Goal: Check status: Check status

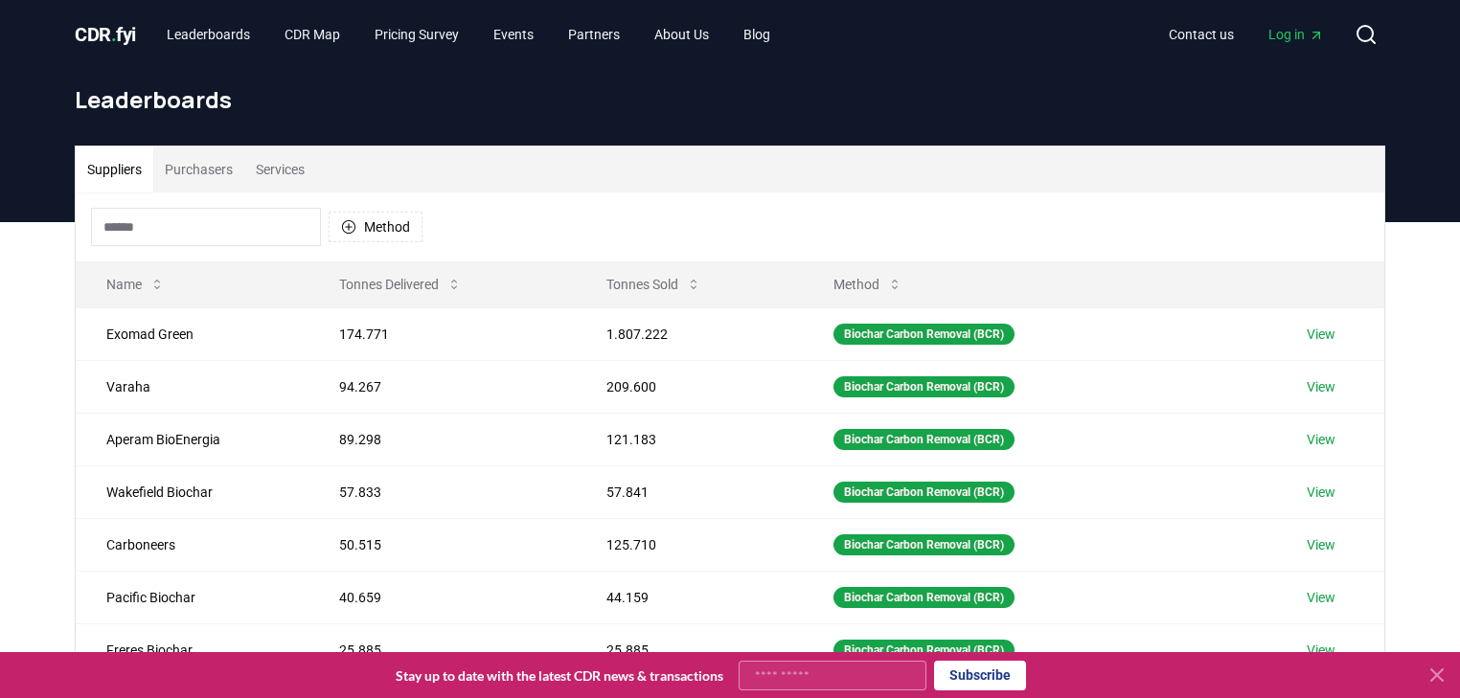
click at [196, 222] on input at bounding box center [206, 227] width 230 height 38
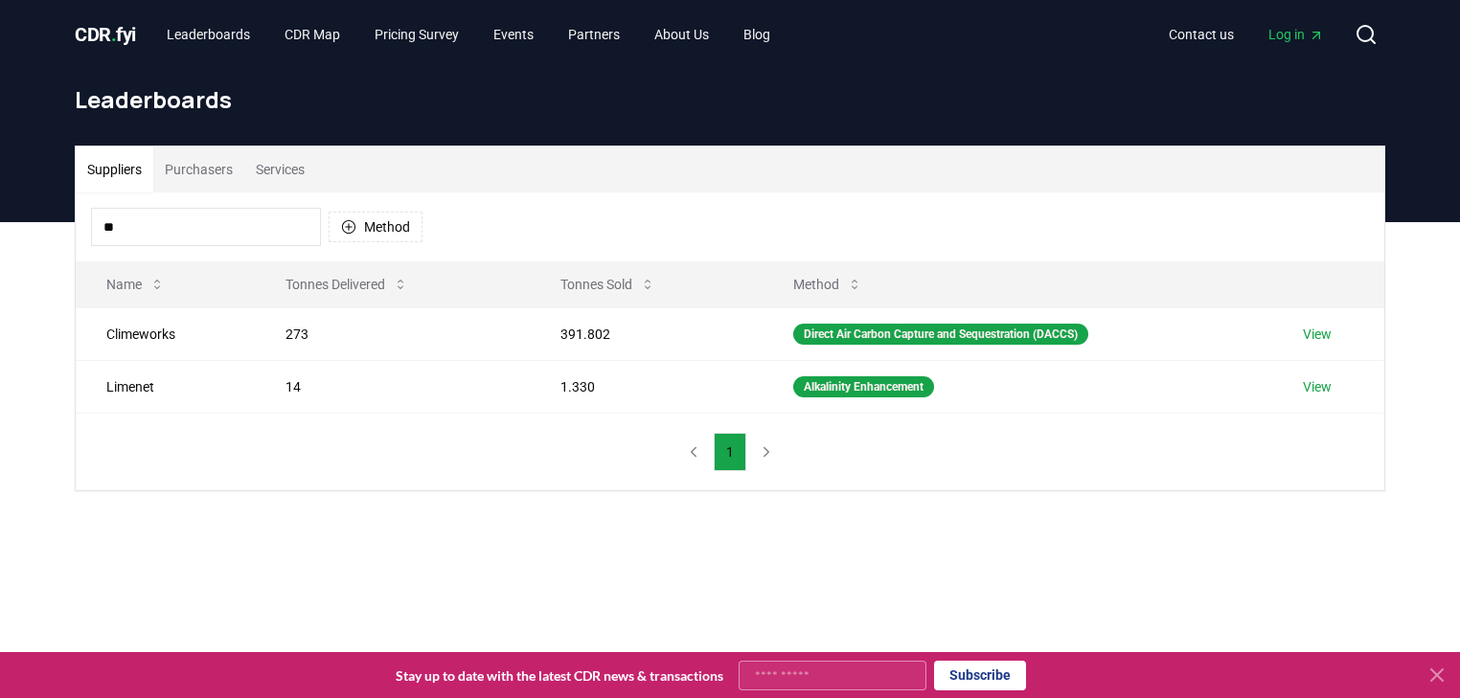
type input "*"
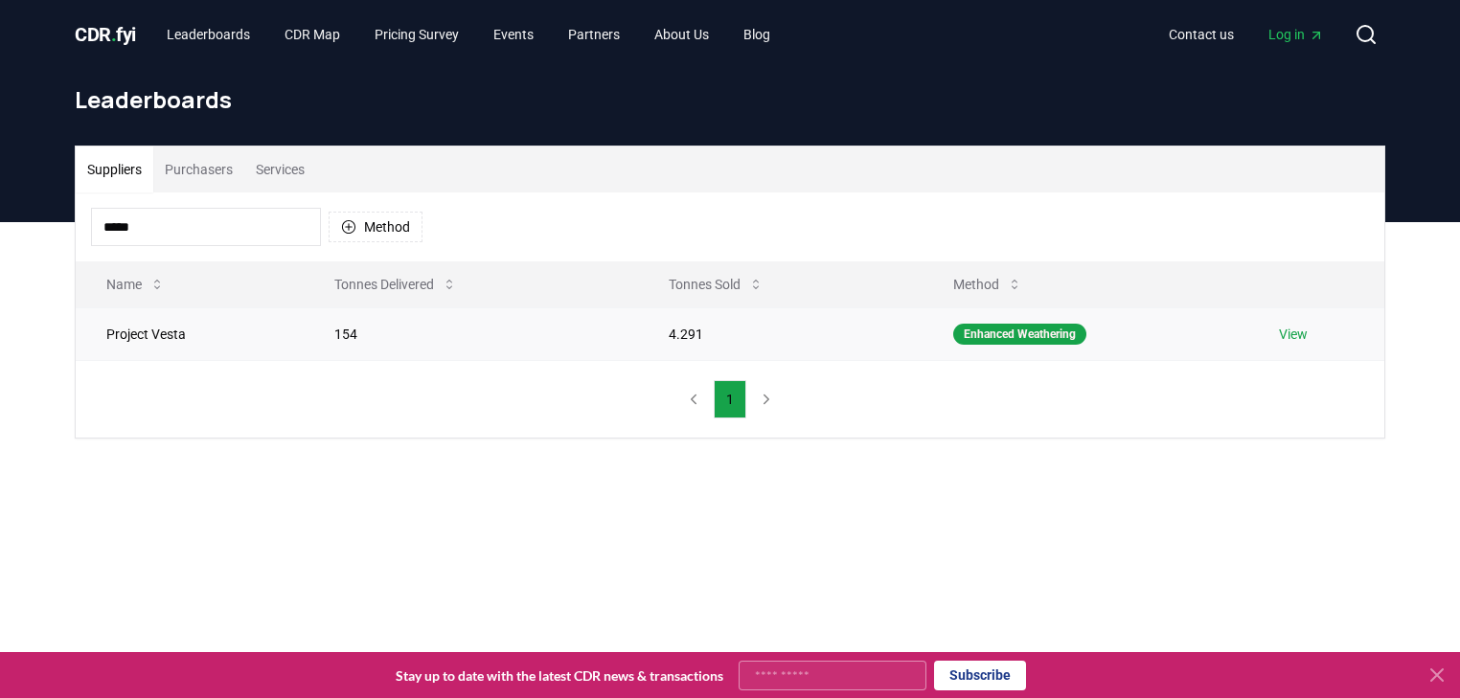
type input "*****"
click at [148, 339] on td "Project Vesta" at bounding box center [190, 334] width 228 height 53
click at [1288, 333] on link "View" at bounding box center [1293, 334] width 29 height 19
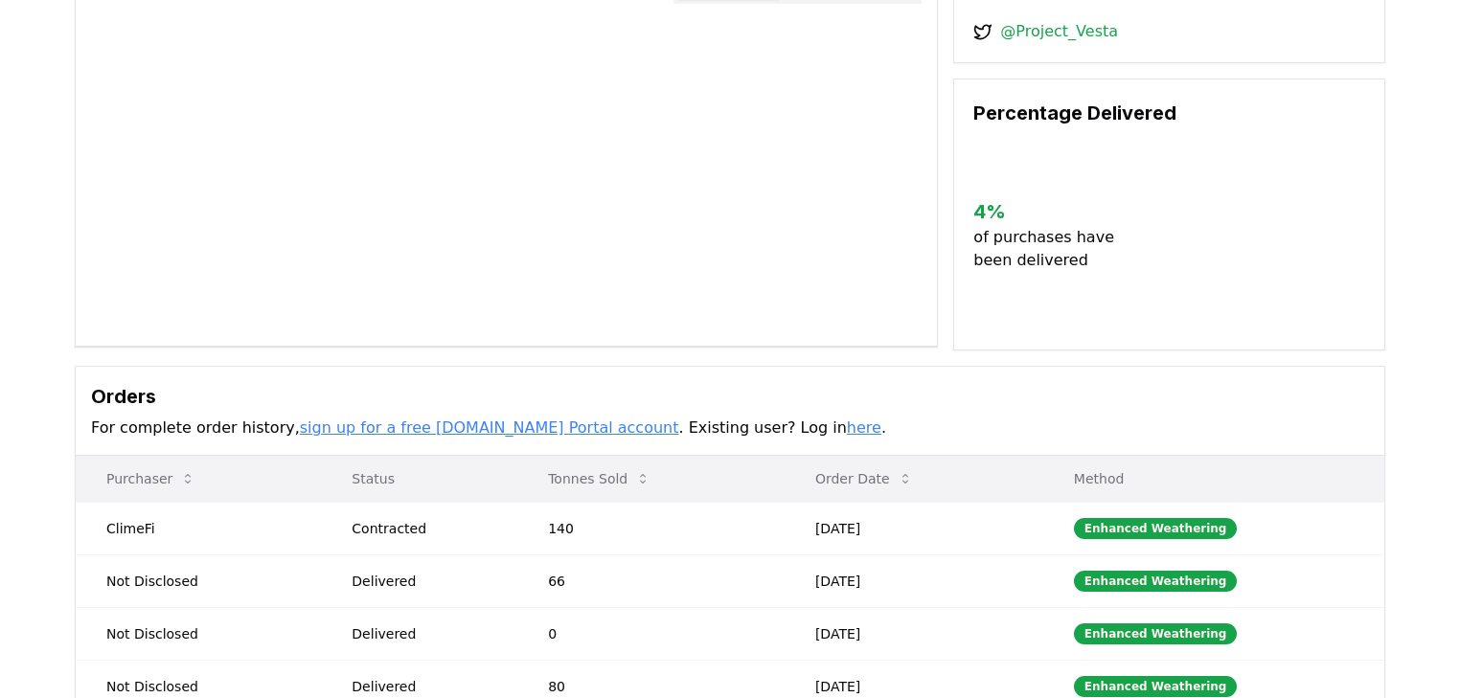
scroll to position [383, 0]
